Goal: Transaction & Acquisition: Purchase product/service

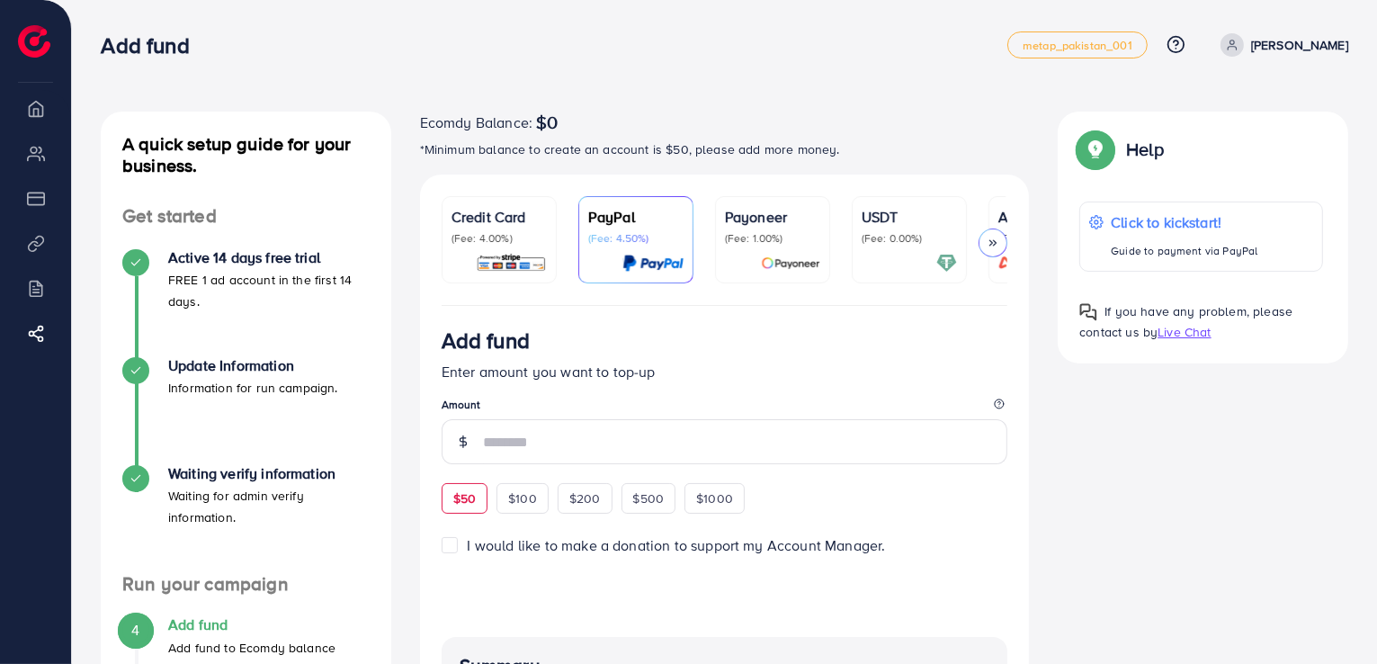
click at [477, 512] on div "$50" at bounding box center [465, 498] width 46 height 31
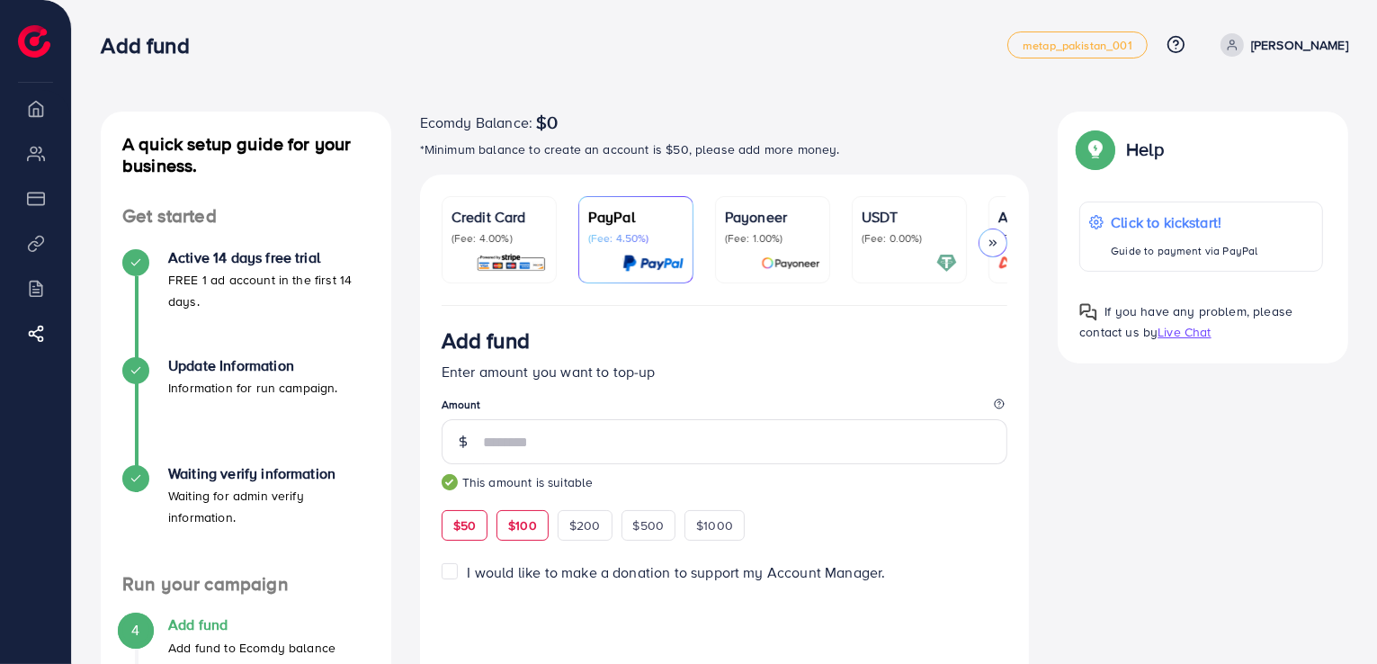
click at [515, 528] on span "$100" at bounding box center [522, 525] width 29 height 18
click at [490, 528] on div "$50 $100 $200 $500 $1000" at bounding box center [626, 523] width 369 height 35
click at [468, 529] on span "$50" at bounding box center [464, 525] width 22 height 18
type input "**"
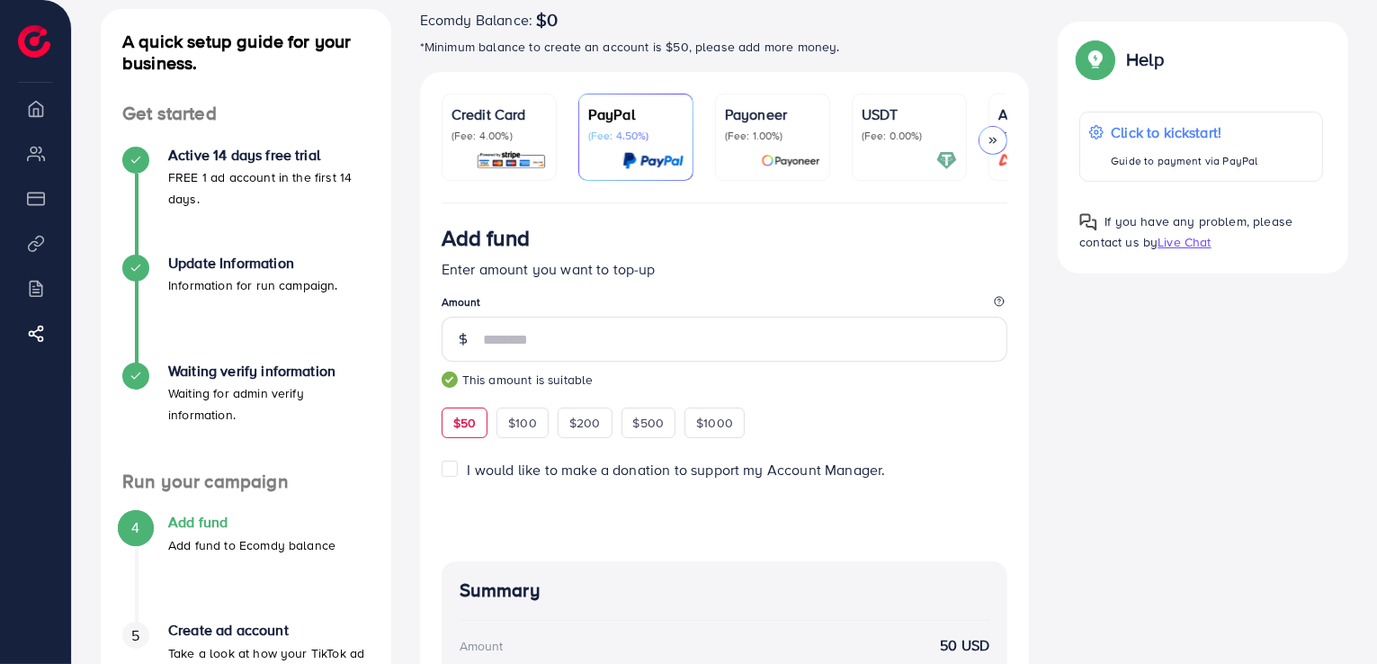
scroll to position [101, 0]
click at [927, 159] on div at bounding box center [909, 162] width 95 height 21
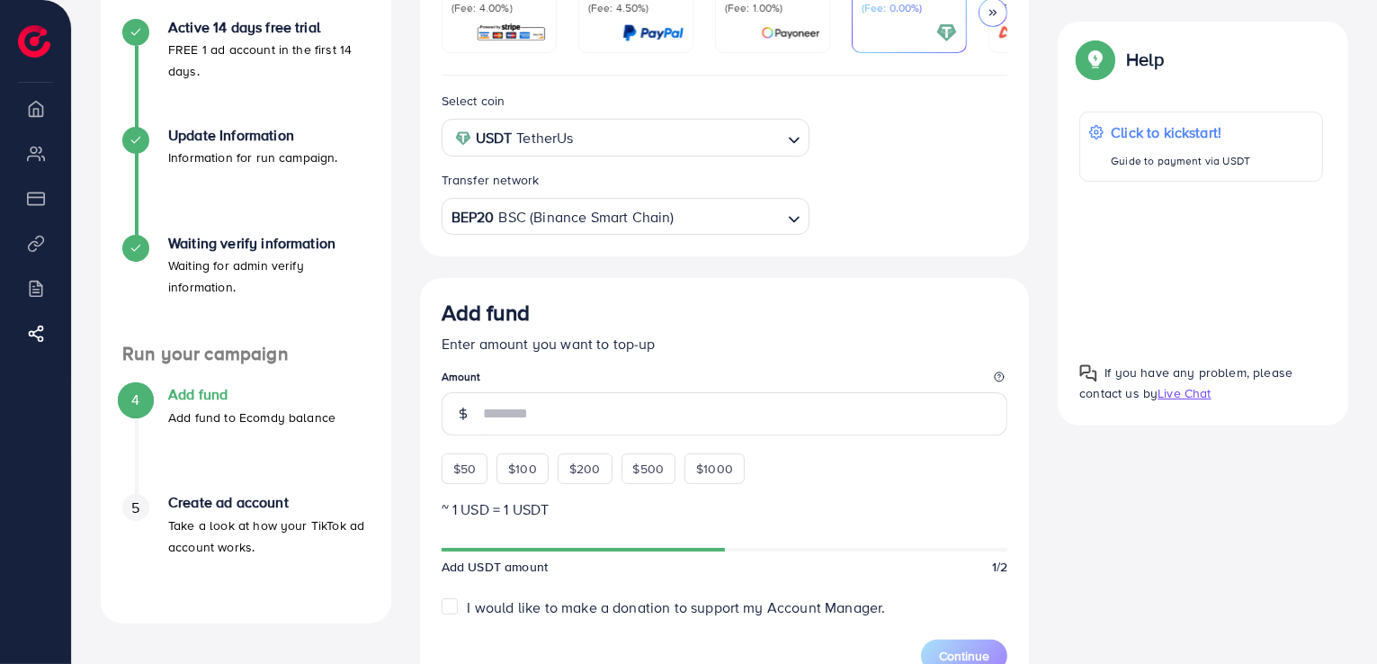
scroll to position [461, 0]
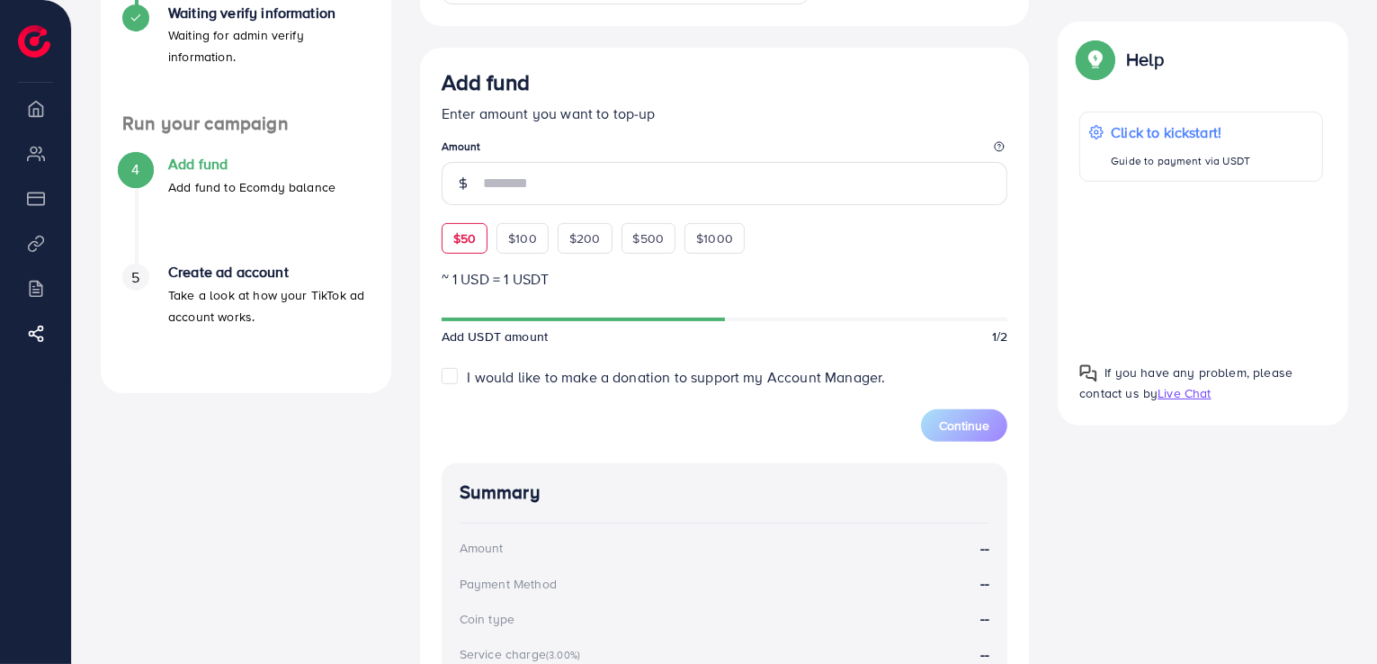
click at [478, 246] on div "$50" at bounding box center [465, 238] width 46 height 31
type input "**"
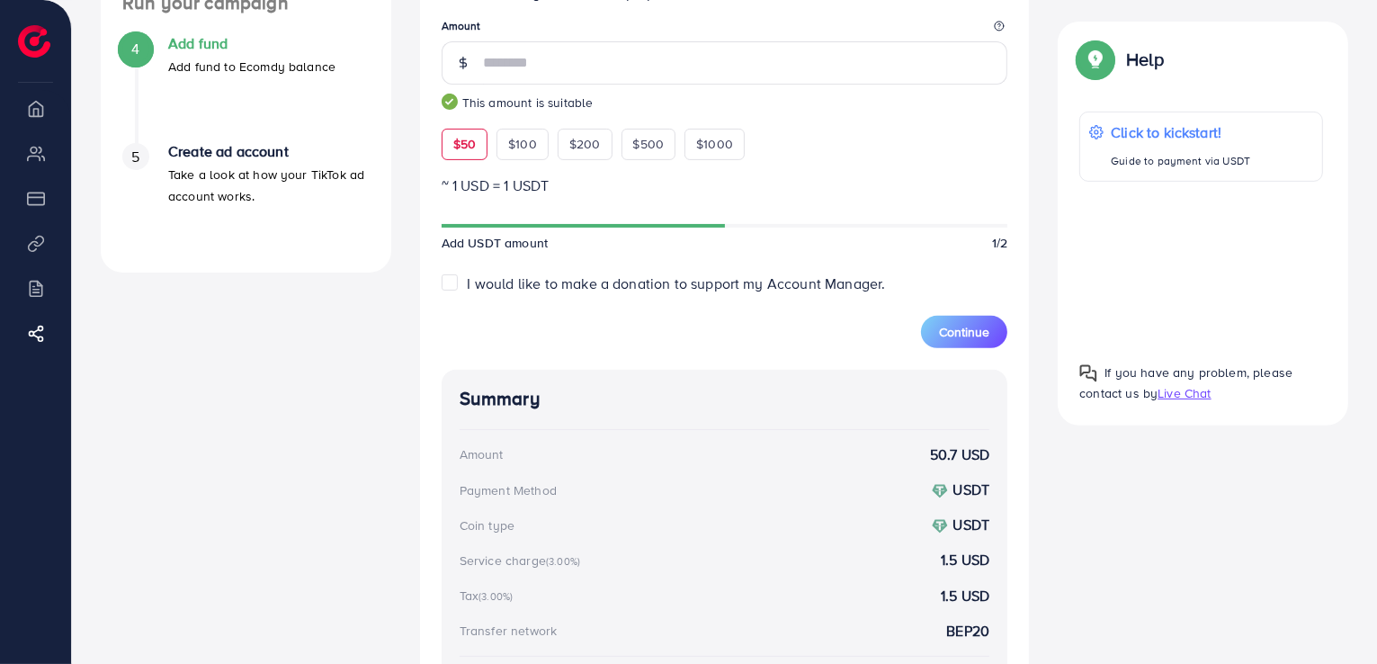
scroll to position [283, 0]
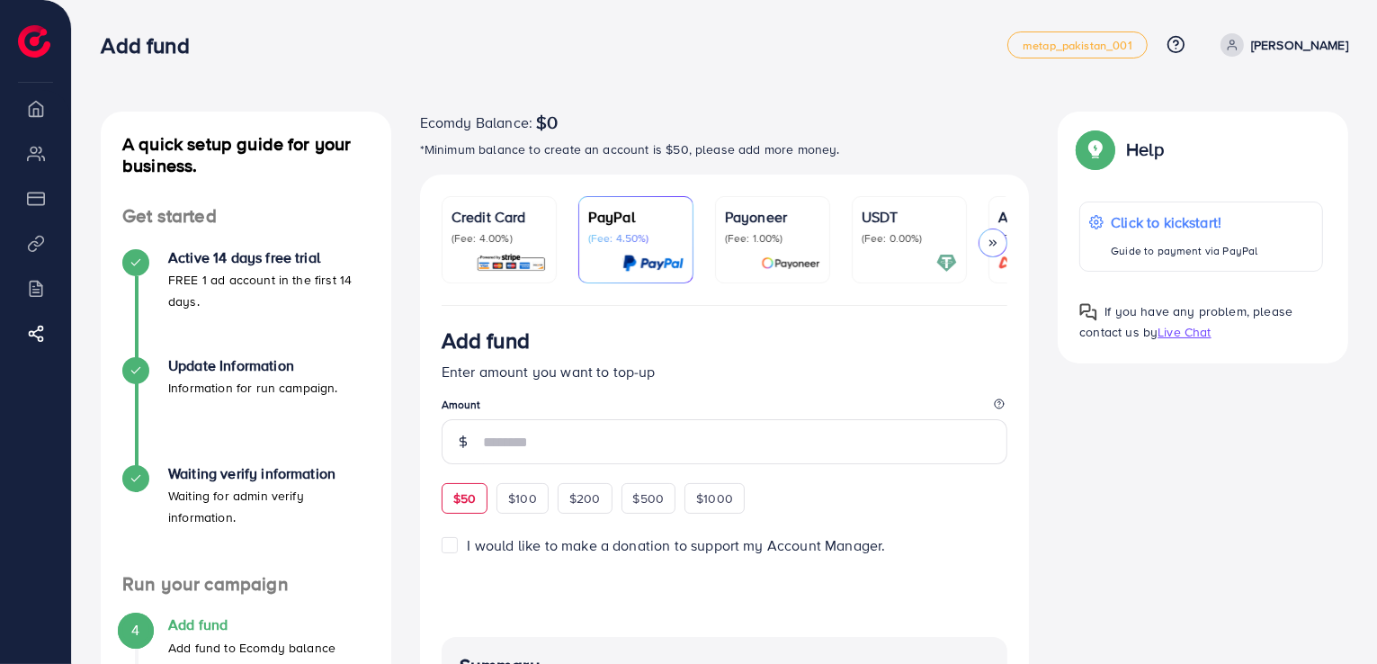
click at [463, 507] on span "$50" at bounding box center [464, 498] width 22 height 18
type input "**"
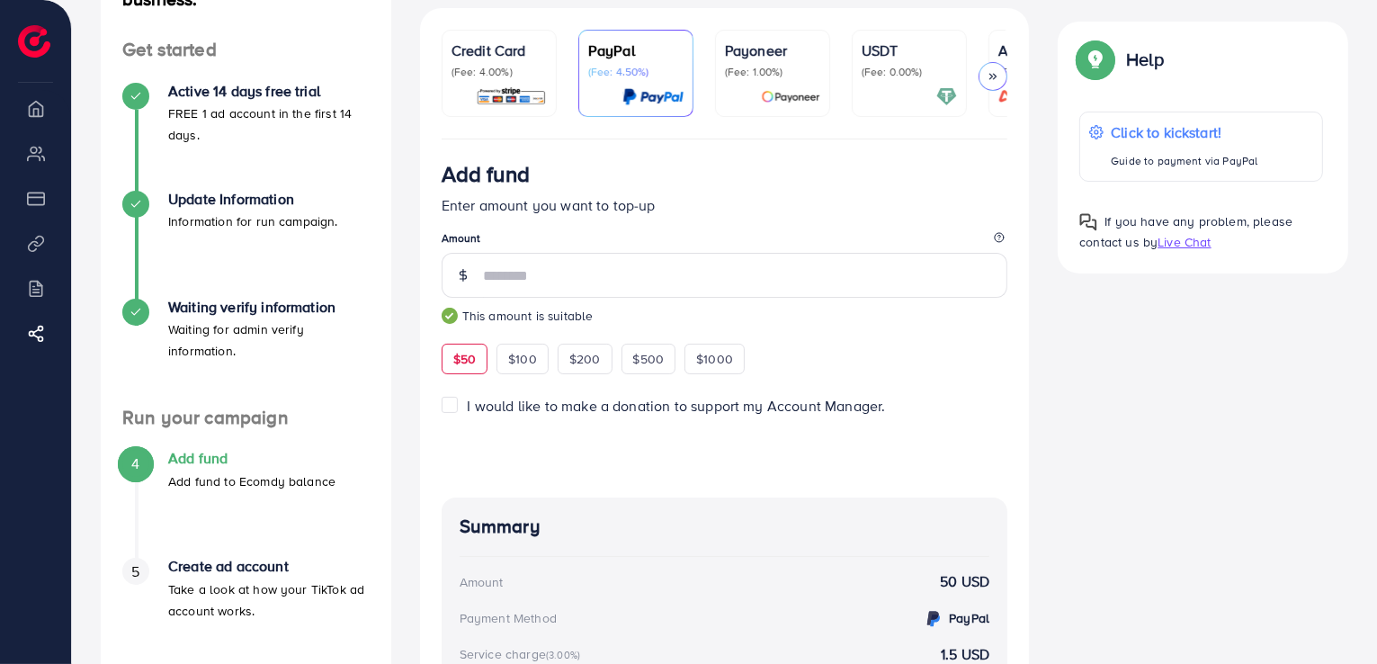
scroll to position [101, 0]
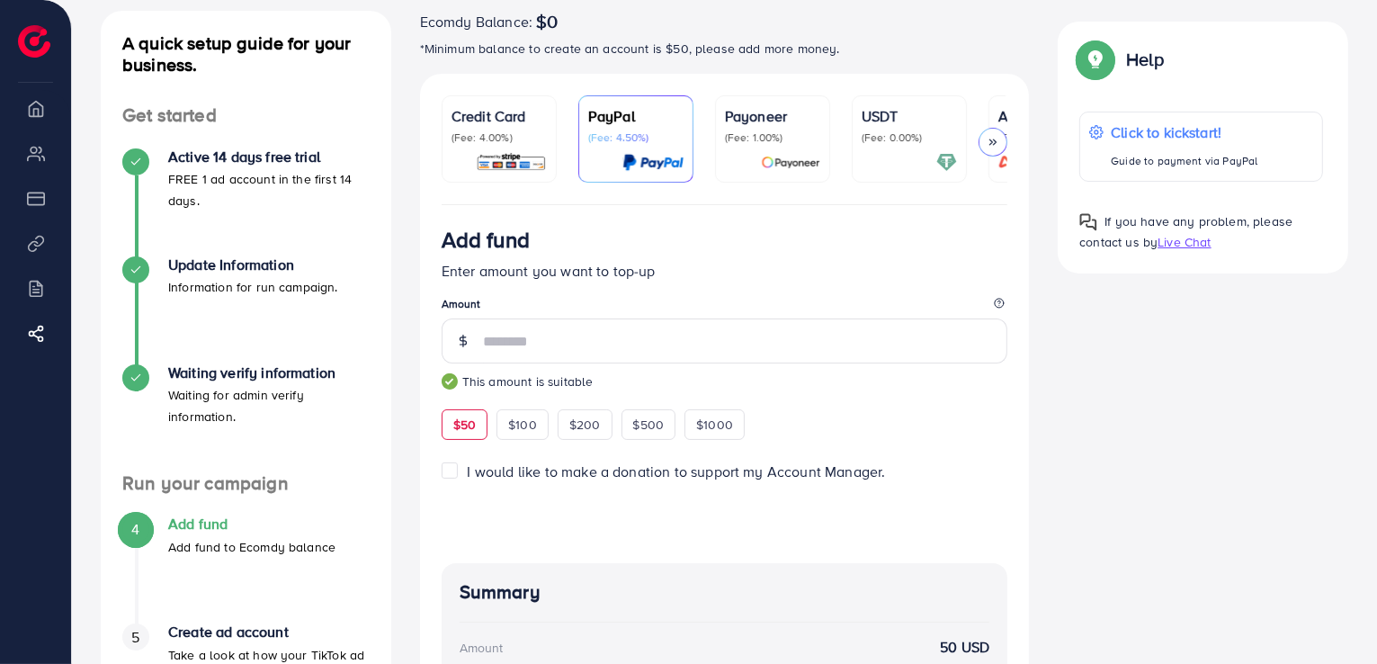
click at [867, 127] on div "USDT (Fee: 0.00%)" at bounding box center [909, 125] width 95 height 40
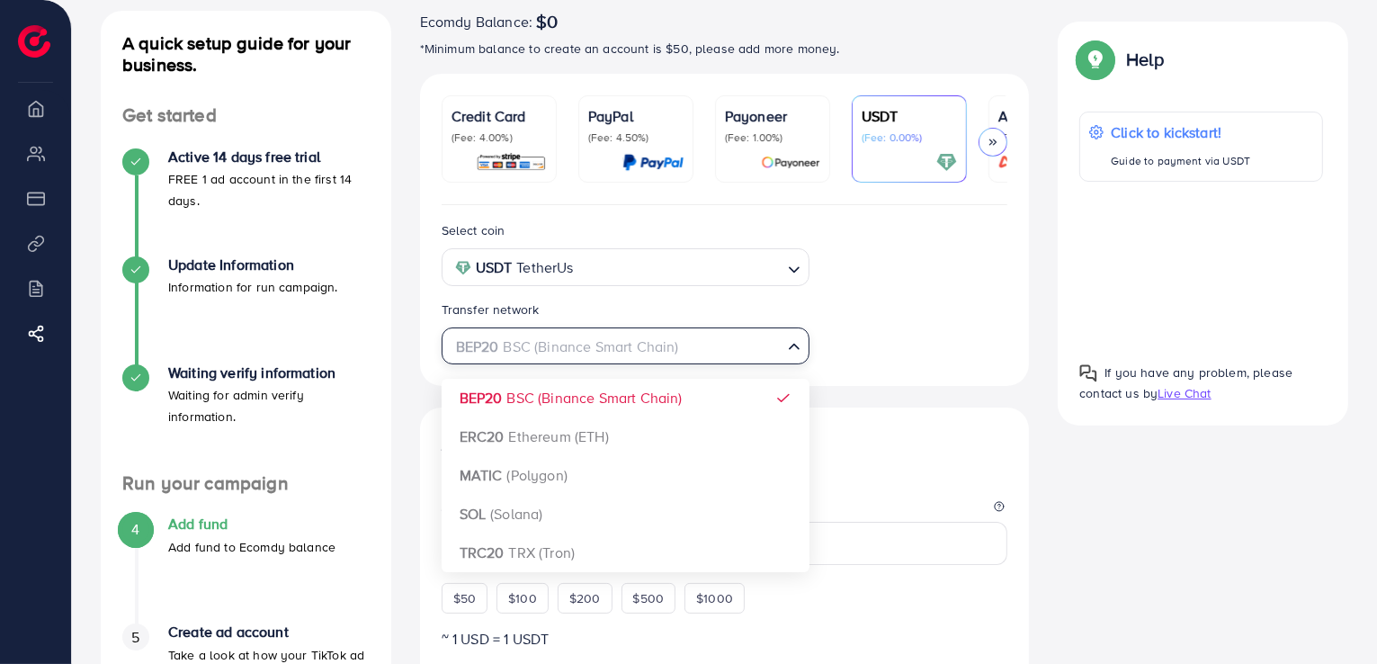
click at [681, 347] on input "Search for option" at bounding box center [615, 347] width 331 height 28
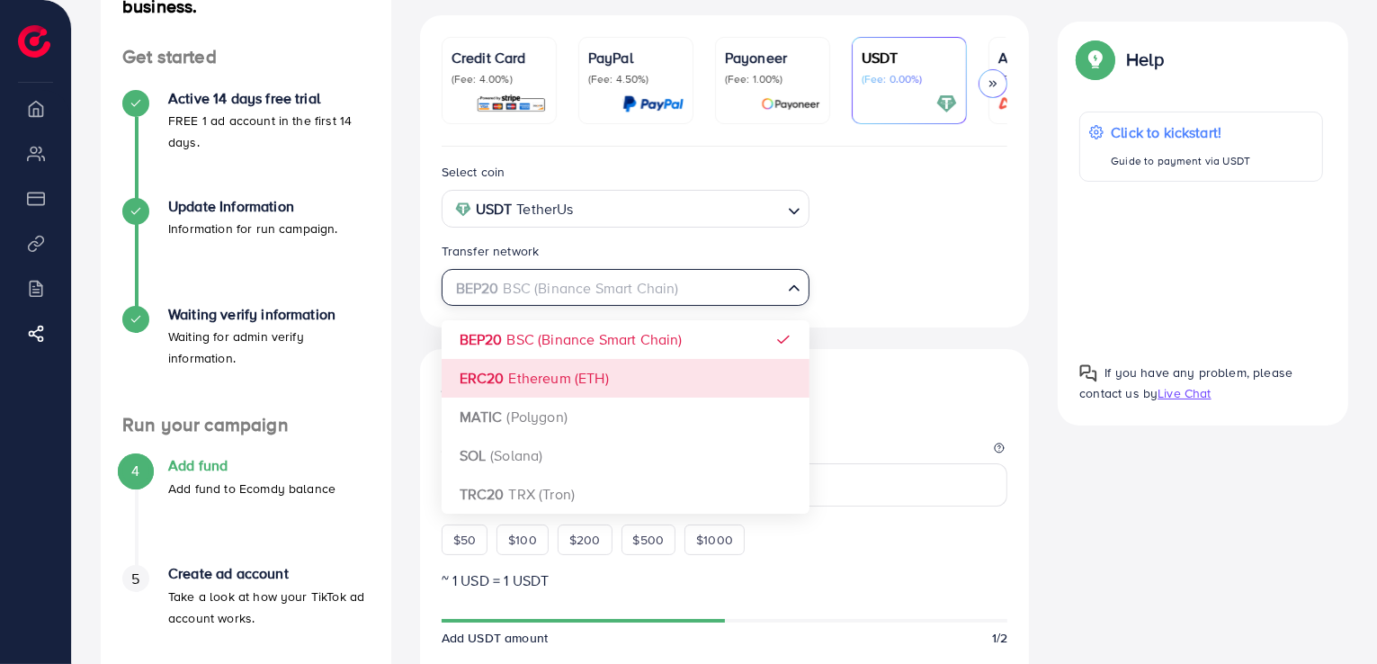
scroll to position [191, 0]
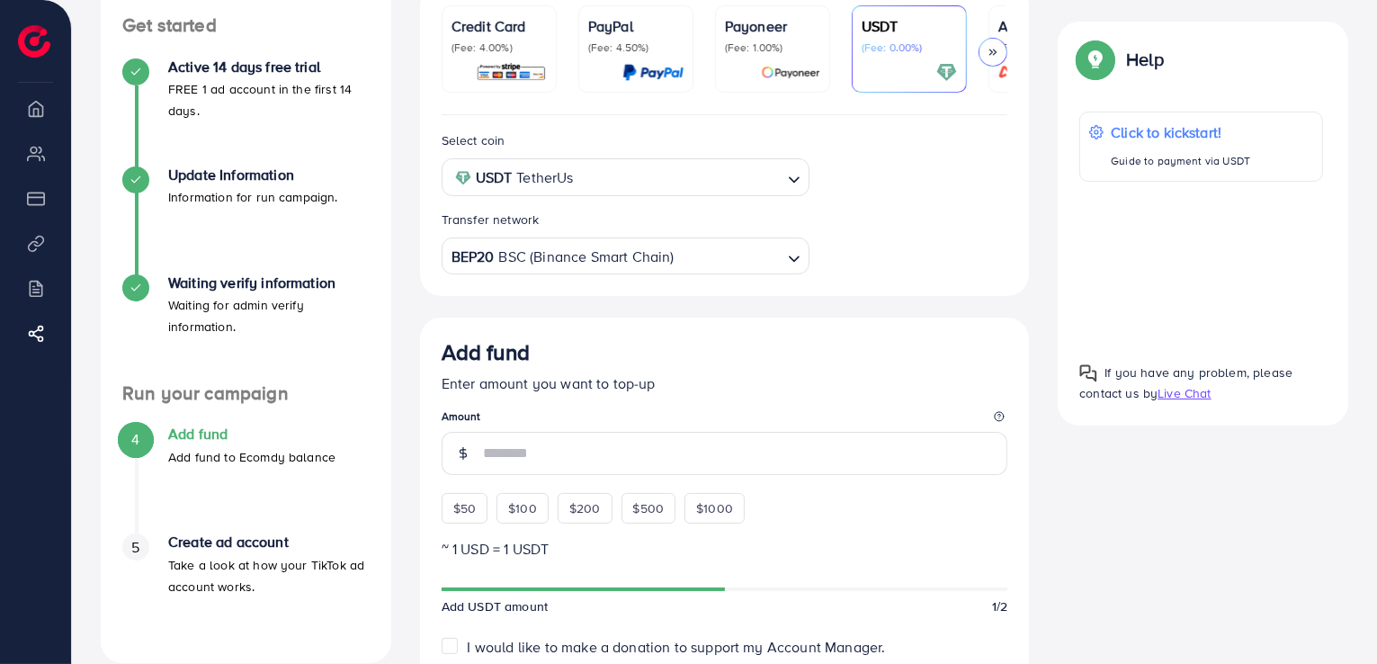
click at [651, 311] on div "Select coin USDT TetherUs Loading... Transfer network BEP20 BSC (Binance Smart …" at bounding box center [725, 632] width 610 height 1034
click at [459, 517] on span "$50" at bounding box center [464, 508] width 22 height 18
type input "**"
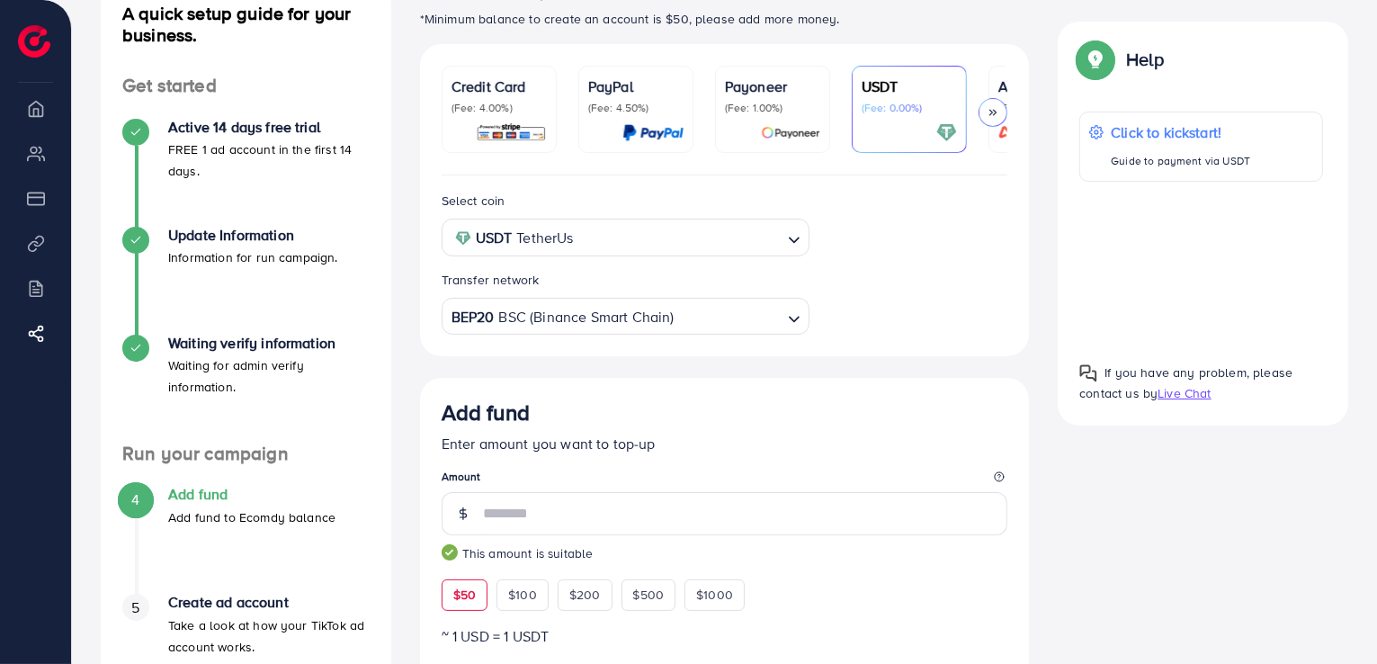
scroll to position [0, 0]
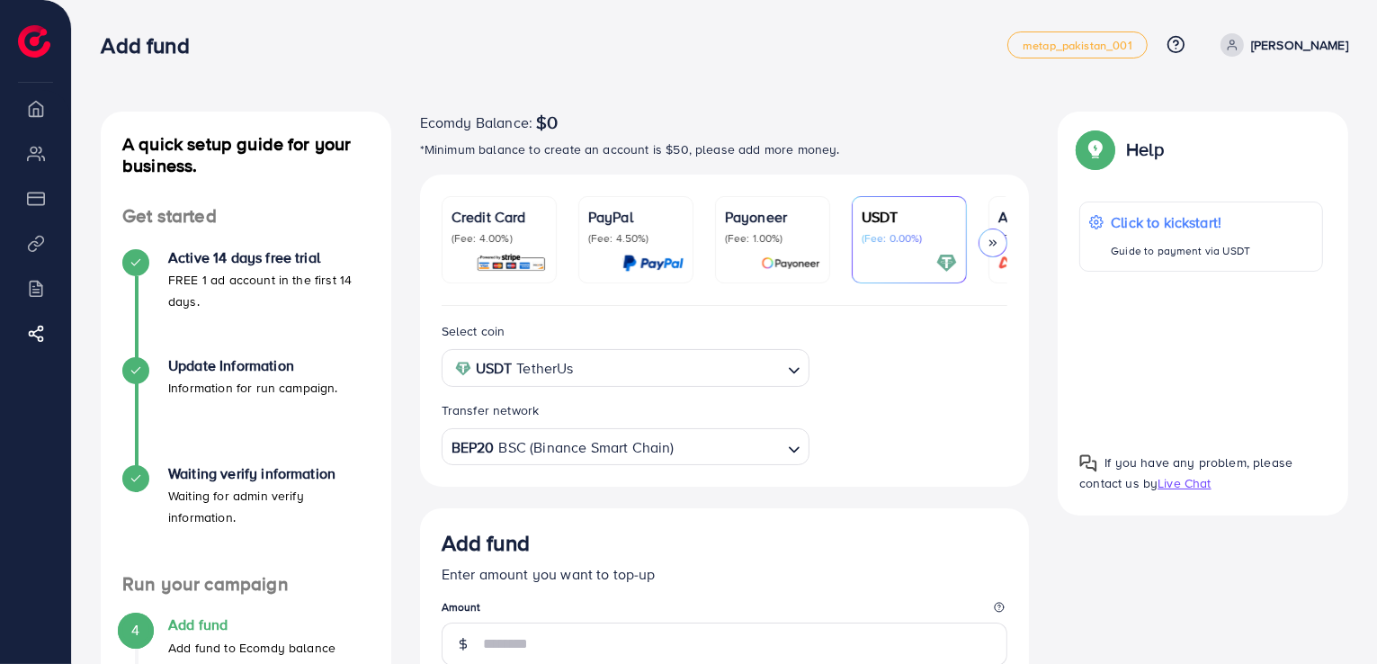
click at [1239, 44] on icon at bounding box center [1232, 45] width 13 height 13
